Goal: Task Accomplishment & Management: Manage account settings

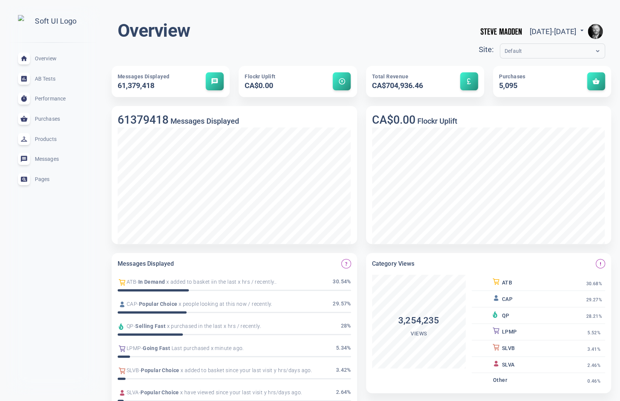
click at [599, 30] on img "button" at bounding box center [595, 31] width 15 height 15
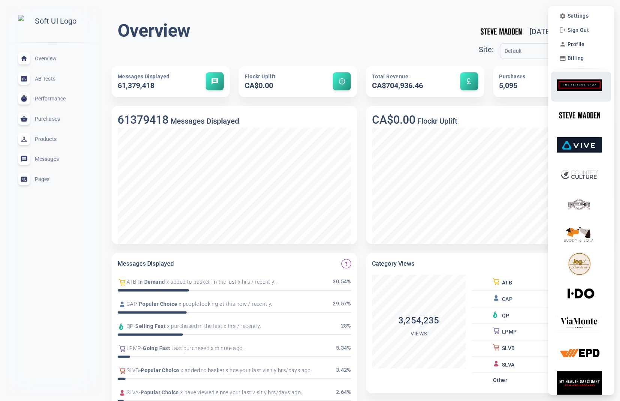
click at [580, 89] on img at bounding box center [579, 85] width 45 height 24
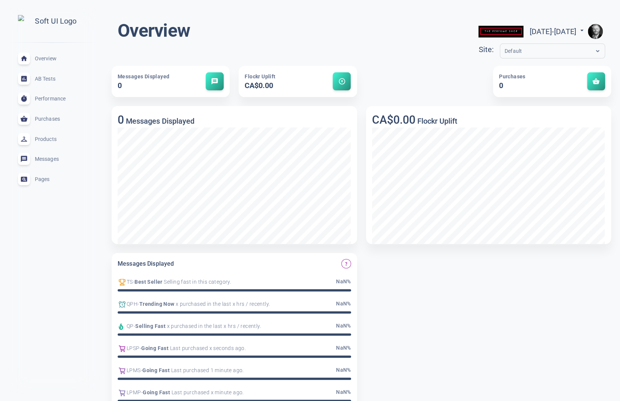
click at [49, 139] on span "Products" at bounding box center [62, 139] width 54 height 0
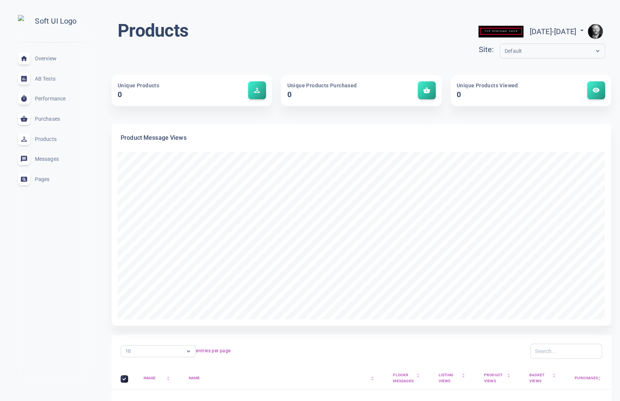
click at [595, 28] on img "button" at bounding box center [595, 31] width 15 height 15
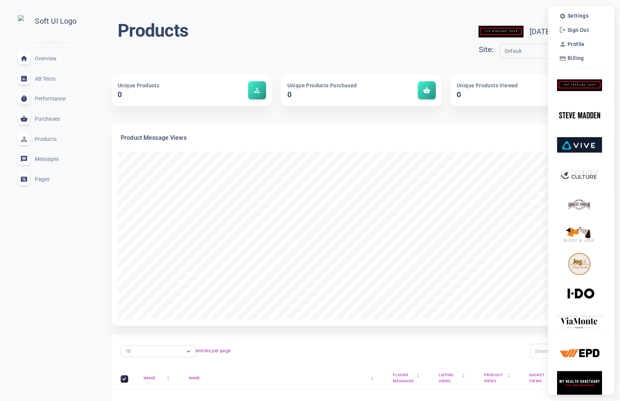
scroll to position [3, 0]
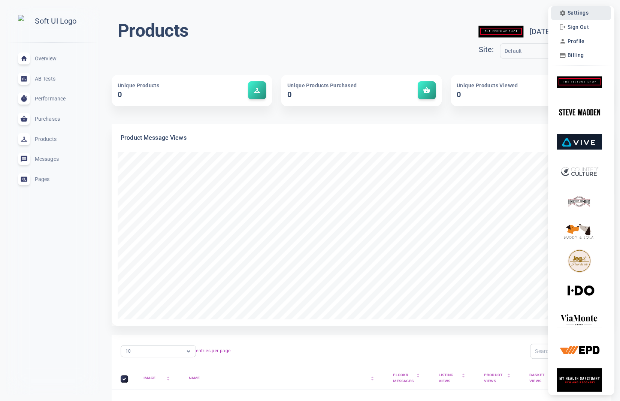
click at [576, 13] on span "Settings" at bounding box center [578, 13] width 21 height 6
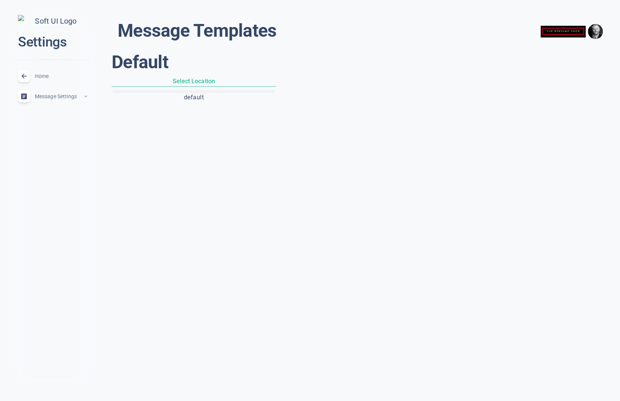
click at [68, 96] on span "Message Settings" at bounding box center [59, 96] width 48 height 0
click at [33, 79] on div "Home expand_less" at bounding box center [53, 76] width 82 height 20
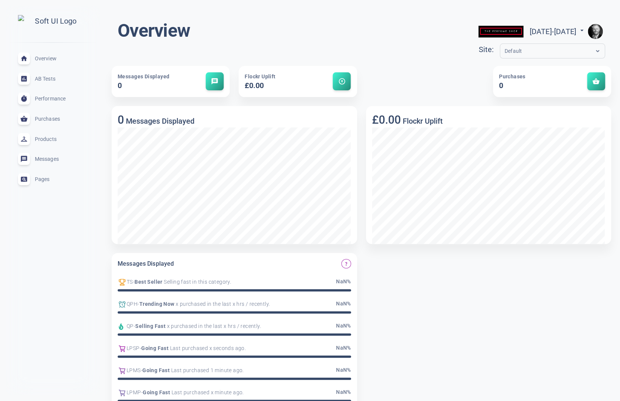
click at [599, 31] on img "button" at bounding box center [595, 31] width 15 height 15
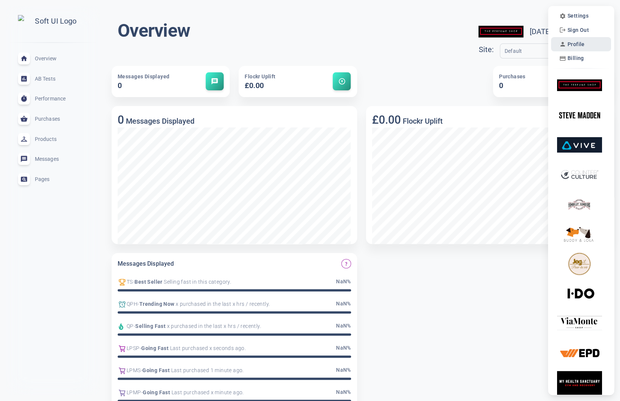
scroll to position [3, 0]
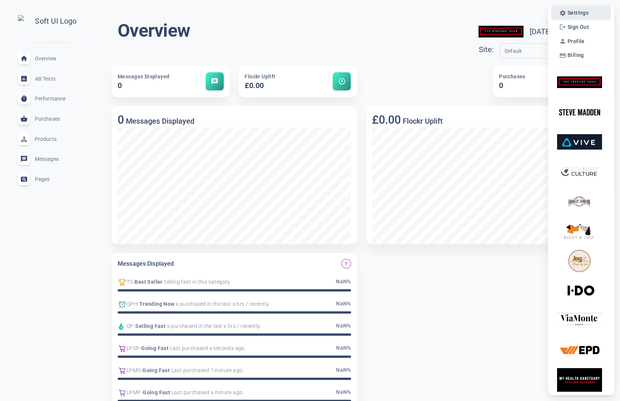
click at [582, 15] on span "Settings" at bounding box center [578, 13] width 21 height 6
